Goal: Navigation & Orientation: Find specific page/section

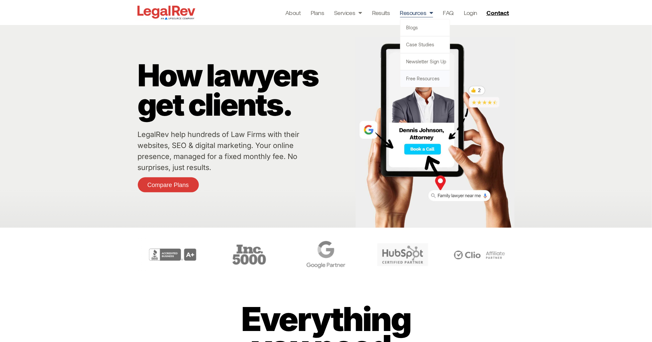
click at [422, 75] on link "Free Resources" at bounding box center [425, 78] width 49 height 17
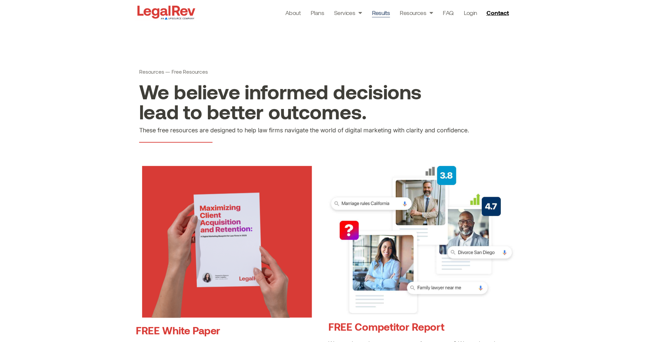
click at [385, 15] on link "Results" at bounding box center [381, 12] width 18 height 9
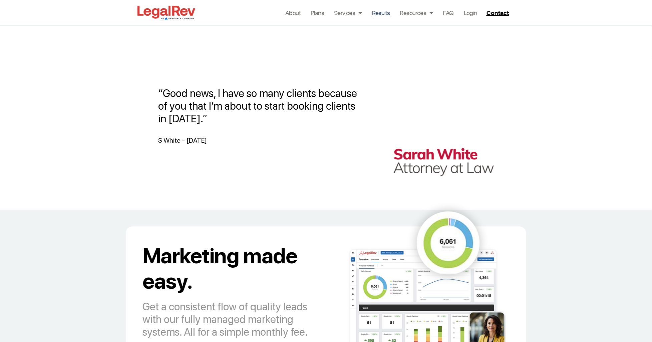
scroll to position [632, 0]
